Goal: Task Accomplishment & Management: Use online tool/utility

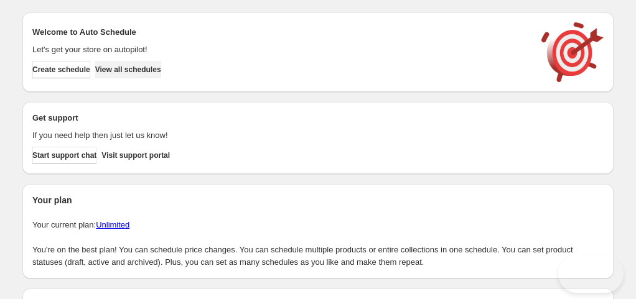
click at [146, 77] on button "View all schedules" at bounding box center [128, 69] width 66 height 17
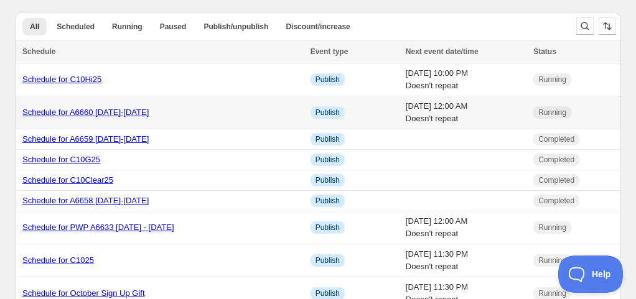
click at [83, 111] on link "Schedule for A6660 [DATE]-[DATE]" at bounding box center [85, 112] width 126 height 9
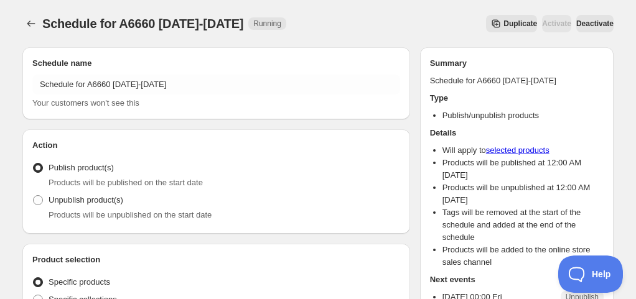
click at [503, 22] on span "Duplicate" at bounding box center [520, 24] width 34 height 10
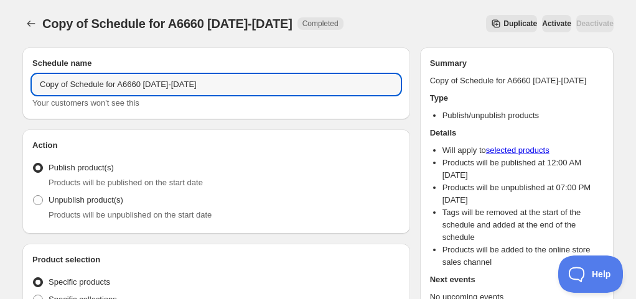
drag, startPoint x: 72, startPoint y: 83, endPoint x: 24, endPoint y: 80, distance: 48.1
click at [24, 80] on div "Schedule name Copy of Schedule for A6660 [DATE]-[DATE] Your customers won't see…" at bounding box center [216, 83] width 388 height 72
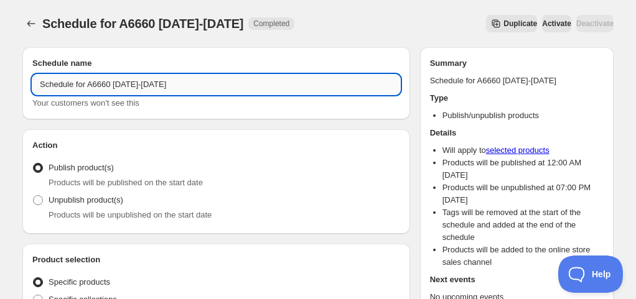
click at [113, 85] on input "Schedule for A6660 [DATE]-[DATE]" at bounding box center [216, 85] width 368 height 20
drag, startPoint x: 118, startPoint y: 81, endPoint x: 130, endPoint y: 88, distance: 14.5
click at [130, 88] on input "Schedule for A6661 [DATE]-[DATE]" at bounding box center [216, 85] width 368 height 20
drag, startPoint x: 115, startPoint y: 82, endPoint x: 92, endPoint y: 80, distance: 23.2
click at [92, 80] on input "Schedule for A6661 [DATE]-[DATE]" at bounding box center [216, 85] width 368 height 20
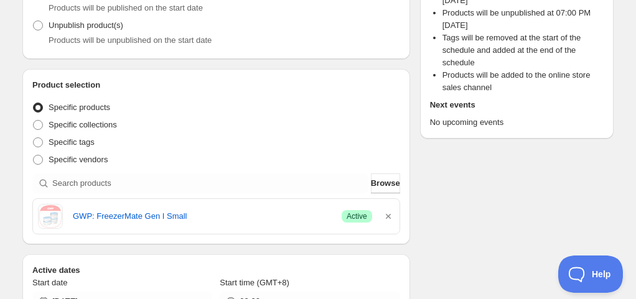
scroll to position [187, 0]
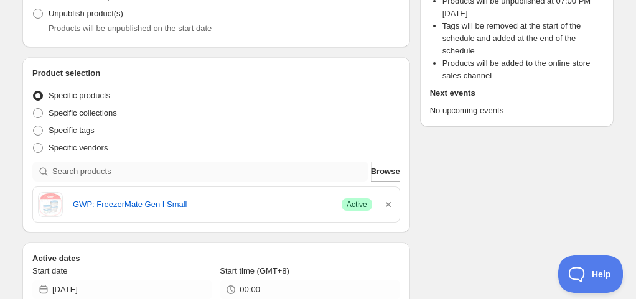
type input "Schedule for A6661 [DATE]-[DATE]"
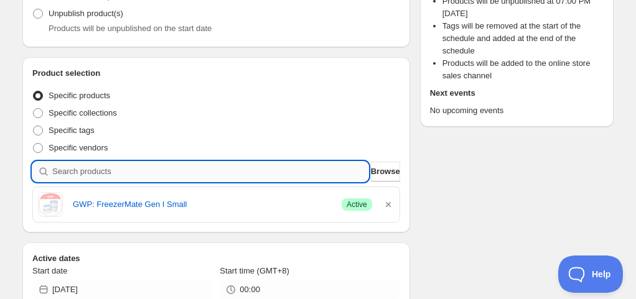
click at [112, 167] on input "search" at bounding box center [210, 172] width 316 height 20
paste input "A6661"
type input "A6661"
click at [320, 172] on input "search" at bounding box center [210, 172] width 316 height 20
paste input "A6661"
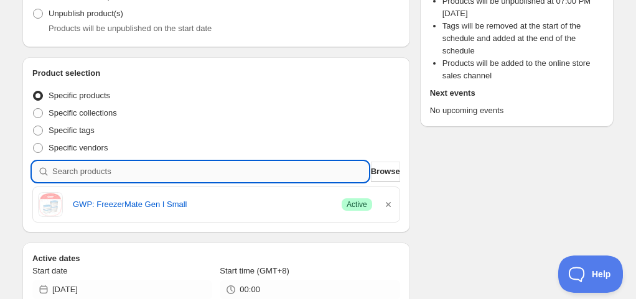
type input "A6661"
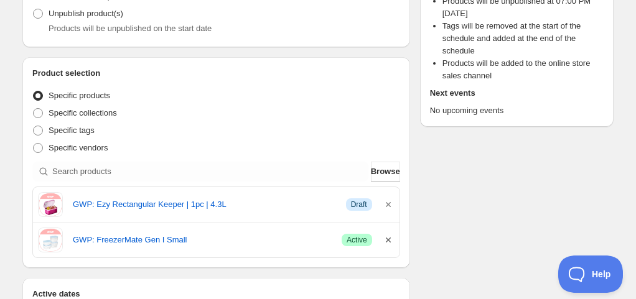
click at [388, 243] on icon "button" at bounding box center [388, 240] width 12 height 12
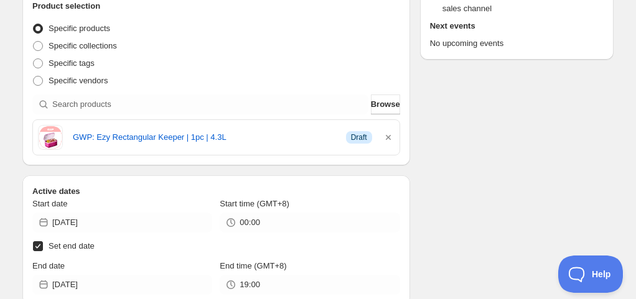
scroll to position [311, 0]
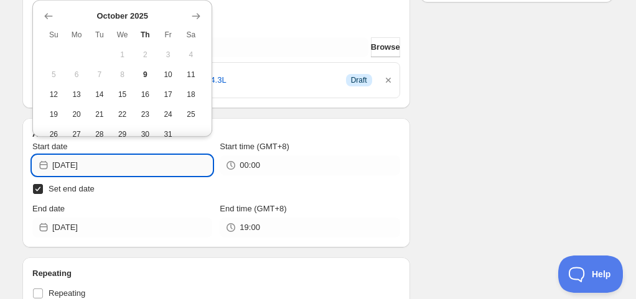
click at [139, 169] on input "[DATE]" at bounding box center [132, 166] width 160 height 20
click at [157, 75] on button "10" at bounding box center [168, 75] width 23 height 20
type input "[DATE]"
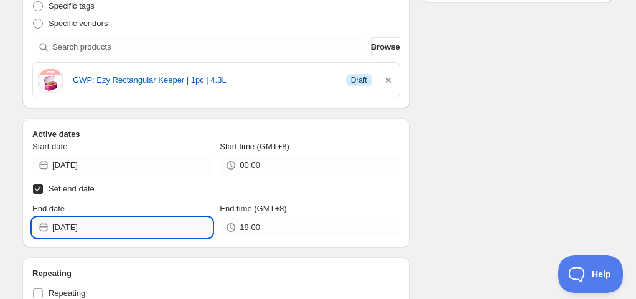
click at [95, 220] on input "[DATE]" at bounding box center [132, 228] width 160 height 20
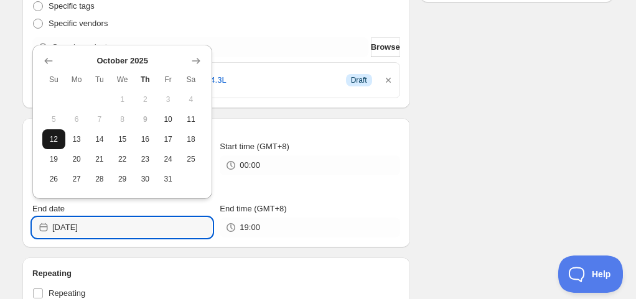
click at [55, 137] on span "12" at bounding box center [53, 139] width 13 height 10
type input "[DATE]"
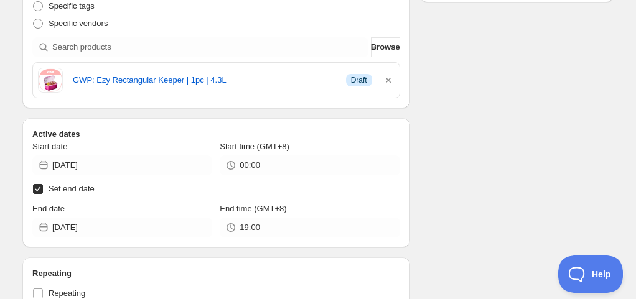
click at [255, 243] on div "Active dates Start date [DATE] Start time (GMT+8) 00:00 Set end date End date […" at bounding box center [216, 182] width 388 height 129
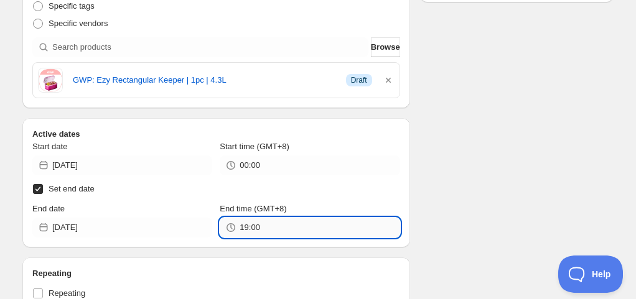
click at [256, 230] on input "19:00" at bounding box center [320, 228] width 160 height 20
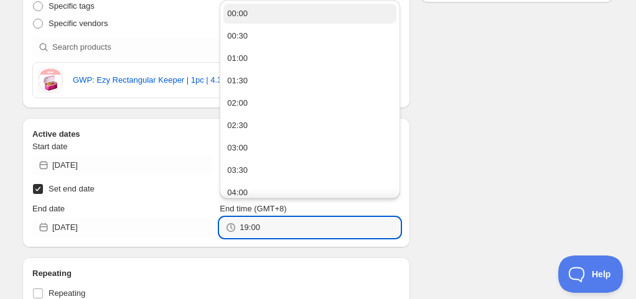
click at [264, 5] on button "00:00" at bounding box center [309, 14] width 172 height 20
type input "00:00"
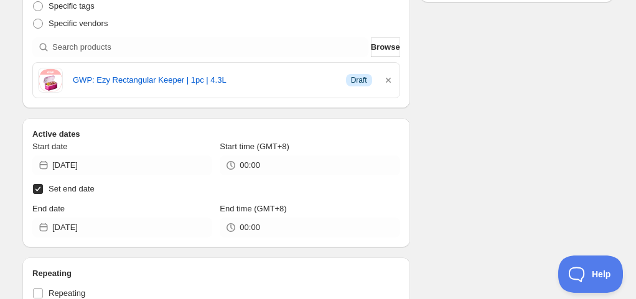
click at [444, 136] on div "Schedule name Schedule for A6661 [DATE]-[DATE] Your customers won't see this Ac…" at bounding box center [312, 274] width 601 height 1096
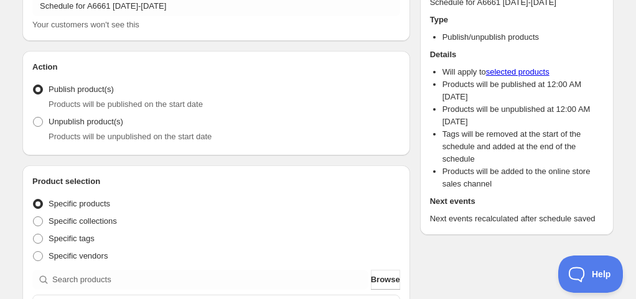
scroll to position [0, 0]
